Goal: Task Accomplishment & Management: Complete application form

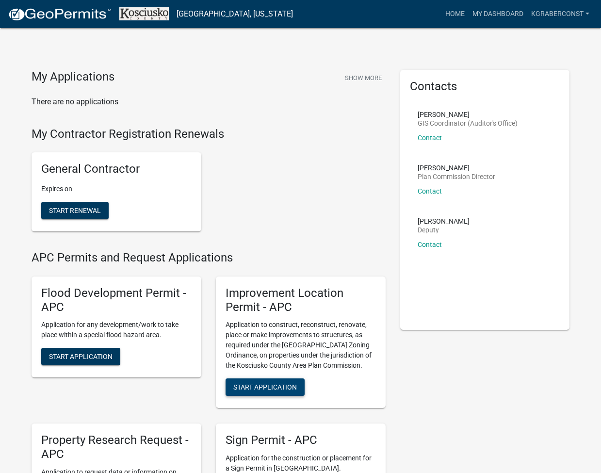
click at [291, 383] on span "Start Application" at bounding box center [265, 387] width 64 height 8
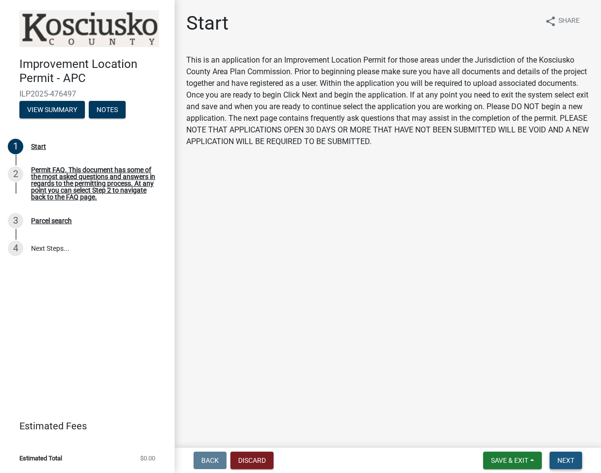
click at [579, 464] on button "Next" at bounding box center [566, 460] width 33 height 17
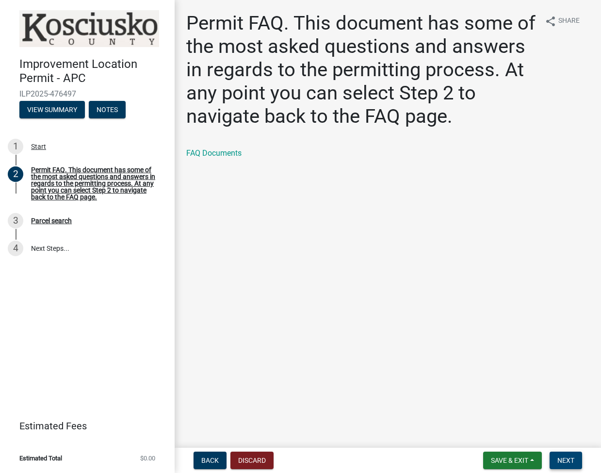
click at [565, 466] on button "Next" at bounding box center [566, 460] width 33 height 17
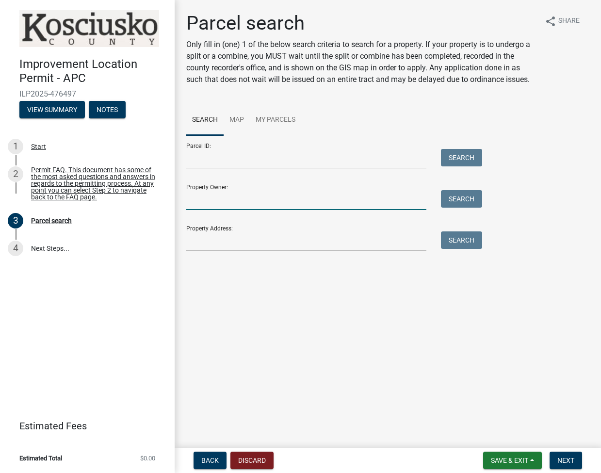
click at [318, 195] on input "Property Owner:" at bounding box center [306, 200] width 240 height 20
type input "westrate"
click at [470, 199] on button "Search" at bounding box center [461, 198] width 41 height 17
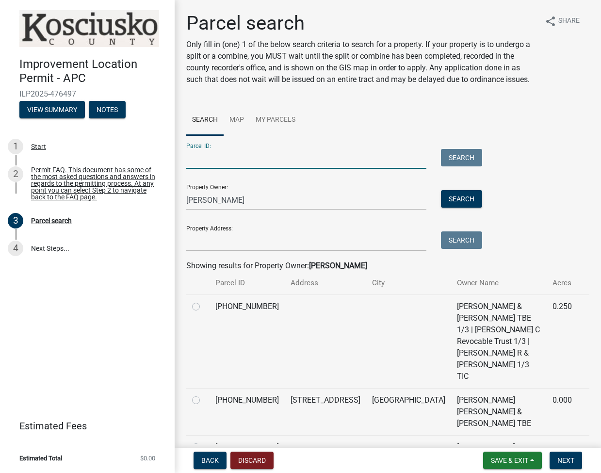
click at [364, 156] on input "Parcel ID:" at bounding box center [306, 159] width 240 height 20
click at [242, 118] on link "Map" at bounding box center [237, 120] width 26 height 31
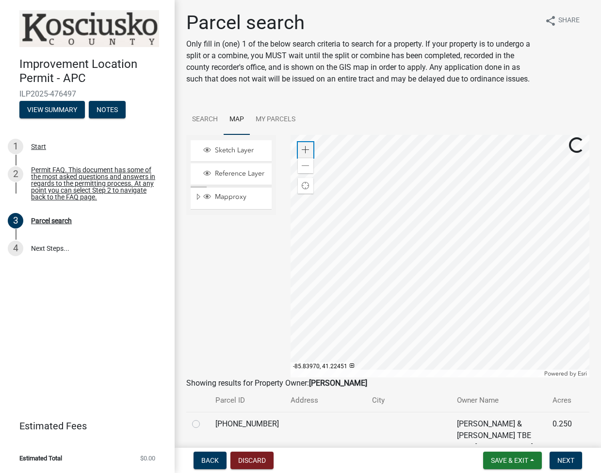
click at [303, 147] on span at bounding box center [306, 150] width 8 height 8
click at [308, 148] on span at bounding box center [306, 150] width 8 height 8
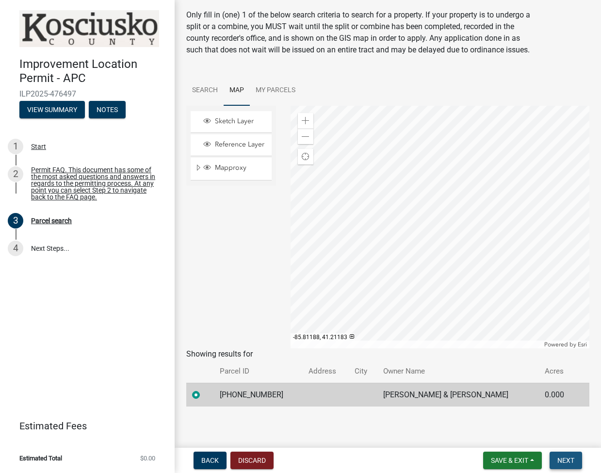
click at [562, 461] on span "Next" at bounding box center [566, 461] width 17 height 8
